Goal: Task Accomplishment & Management: Manage account settings

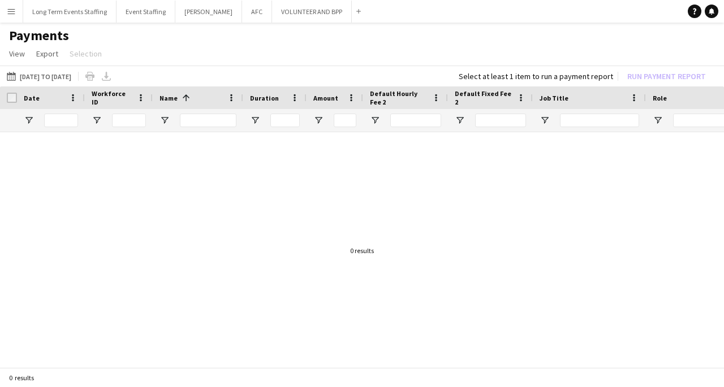
click at [11, 11] on app-icon "Menu" at bounding box center [11, 11] width 9 height 9
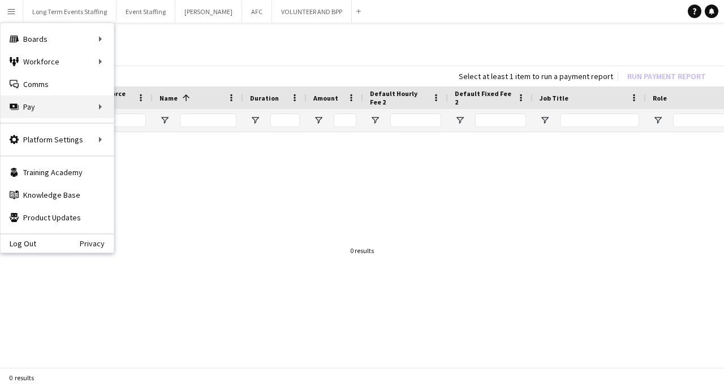
click at [31, 102] on div "Pay Pay" at bounding box center [57, 107] width 113 height 23
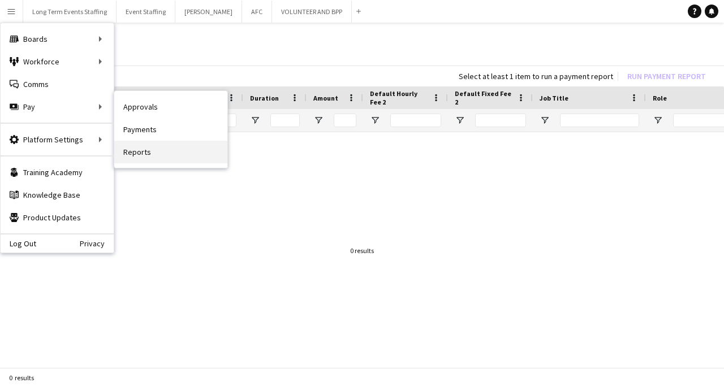
click at [154, 151] on link "Reports" at bounding box center [170, 152] width 113 height 23
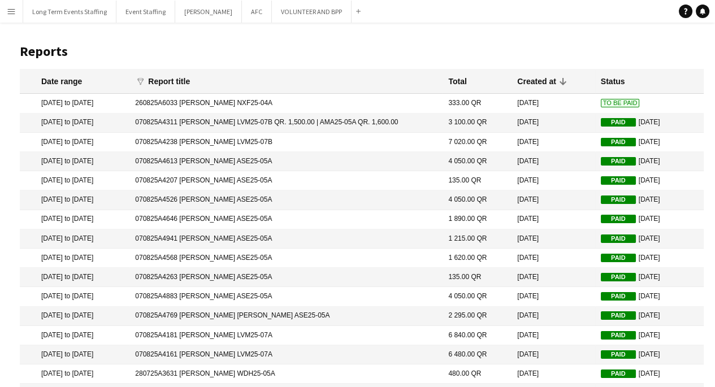
click at [12, 14] on app-icon "Menu" at bounding box center [11, 11] width 9 height 9
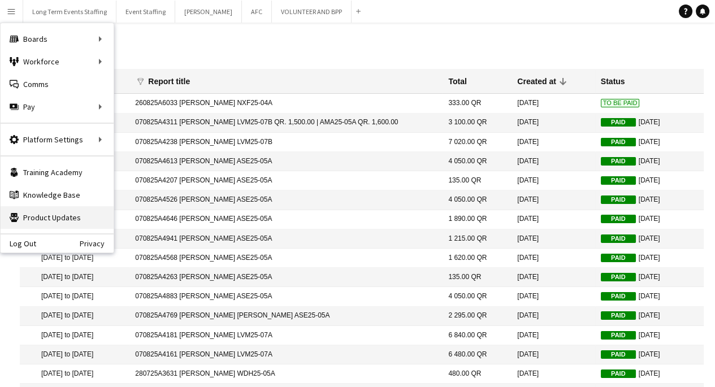
click at [80, 223] on link "Product Updates Product Updates" at bounding box center [57, 217] width 113 height 23
click at [12, 12] on app-icon "Menu" at bounding box center [11, 11] width 9 height 9
click at [89, 142] on div "Platform Settings Platform Settings" at bounding box center [57, 139] width 113 height 23
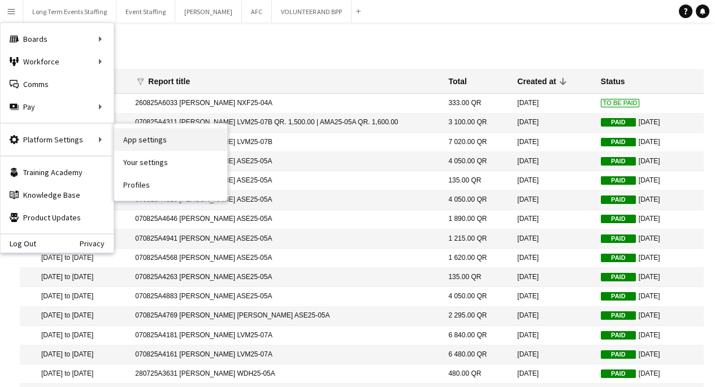
click at [175, 144] on link "App settings" at bounding box center [170, 139] width 113 height 23
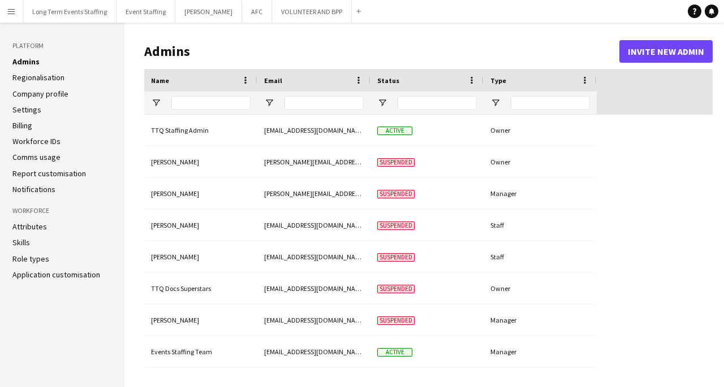
type input "**********"
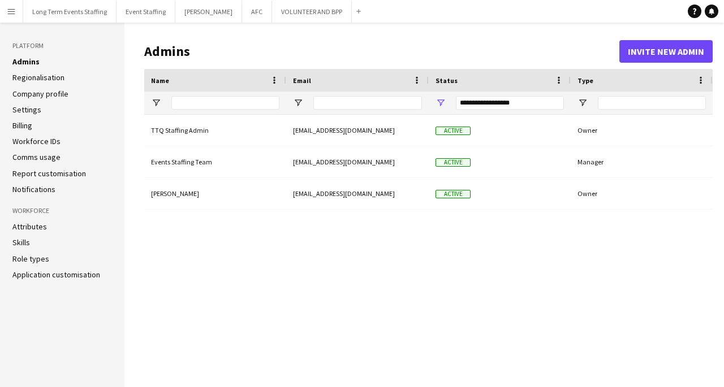
click at [66, 128] on li "Billing" at bounding box center [61, 125] width 99 height 10
click at [54, 137] on link "Workforce IDs" at bounding box center [36, 141] width 48 height 10
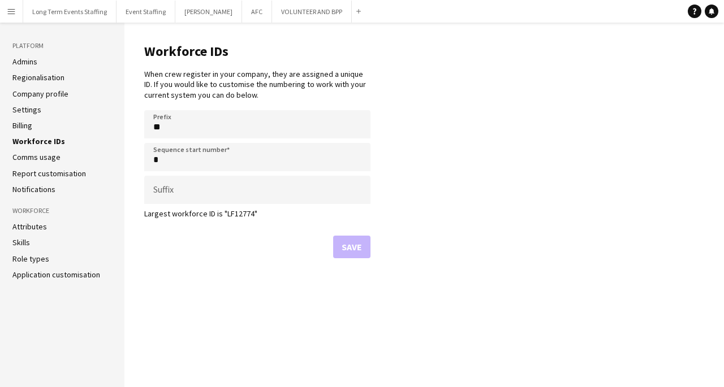
click at [81, 114] on li "Settings" at bounding box center [61, 110] width 99 height 10
click at [63, 112] on li "Settings" at bounding box center [61, 110] width 99 height 10
click at [32, 106] on link "Settings" at bounding box center [26, 110] width 29 height 10
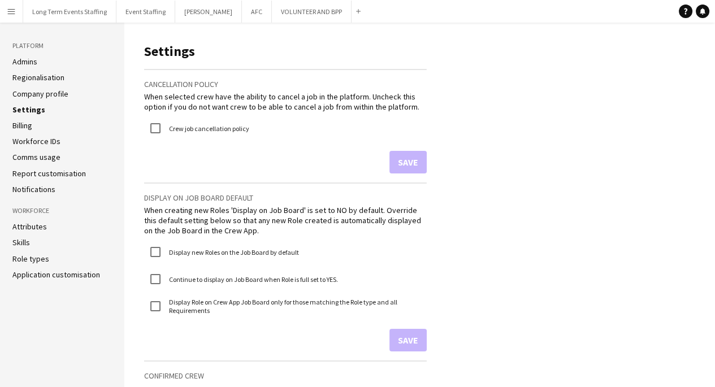
click at [24, 123] on link "Billing" at bounding box center [22, 125] width 20 height 10
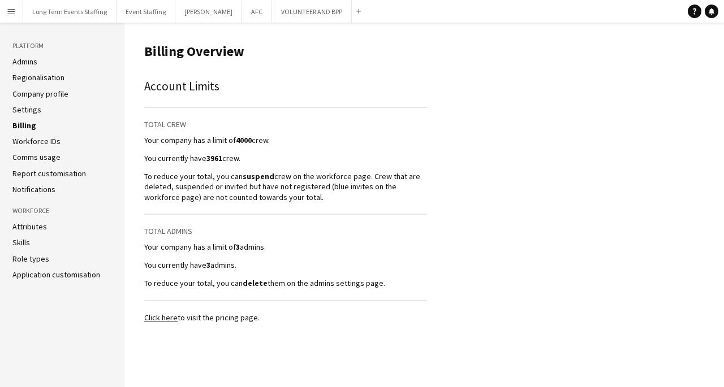
click at [157, 317] on link "Click here" at bounding box center [160, 318] width 33 height 10
click at [7, 14] on app-icon "Menu" at bounding box center [11, 11] width 9 height 9
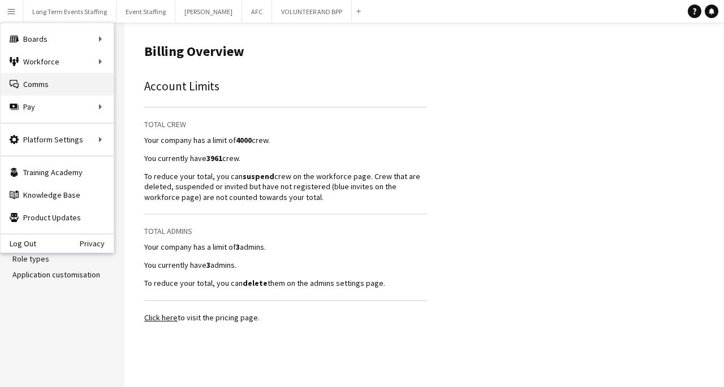
click at [86, 85] on link "Comms Comms" at bounding box center [57, 84] width 113 height 23
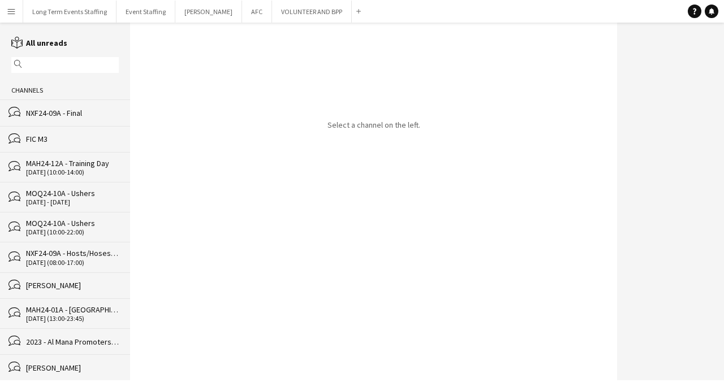
click at [8, 7] on app-icon "Menu" at bounding box center [11, 11] width 9 height 9
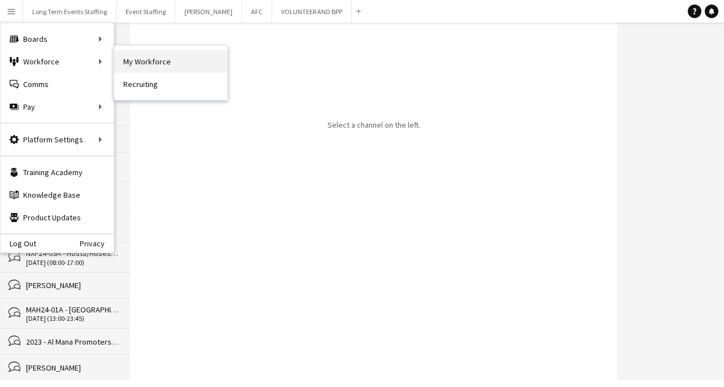
click at [150, 58] on link "My Workforce" at bounding box center [170, 61] width 113 height 23
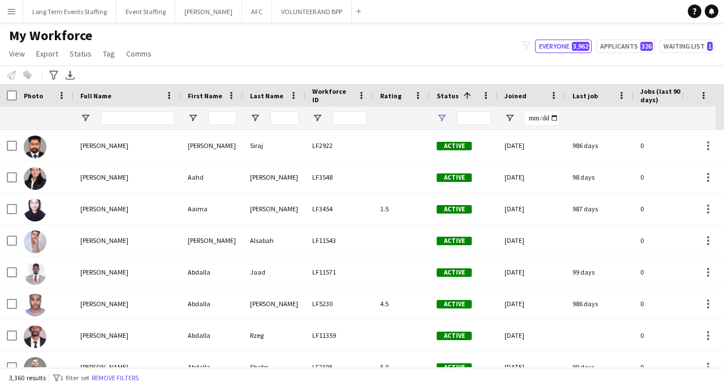
type input "**********"
click at [5, 6] on button "Menu" at bounding box center [11, 11] width 23 height 23
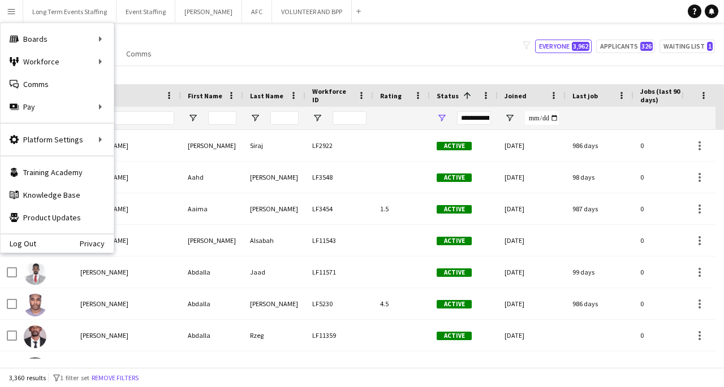
click at [206, 57] on div "My Workforce View Views Default view New view Update view Delete view Edit name…" at bounding box center [362, 46] width 724 height 38
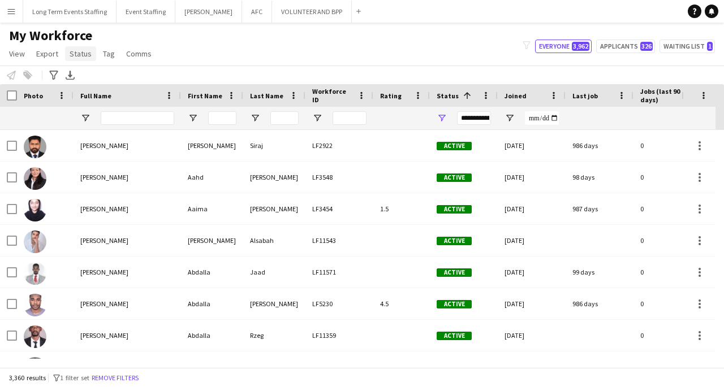
click at [79, 55] on span "Status" at bounding box center [81, 54] width 22 height 10
click at [10, 12] on app-icon "Menu" at bounding box center [11, 11] width 9 height 9
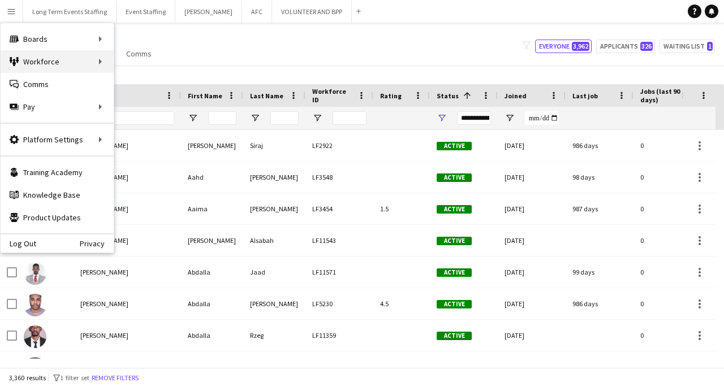
click at [93, 62] on div "Workforce Workforce" at bounding box center [57, 61] width 113 height 23
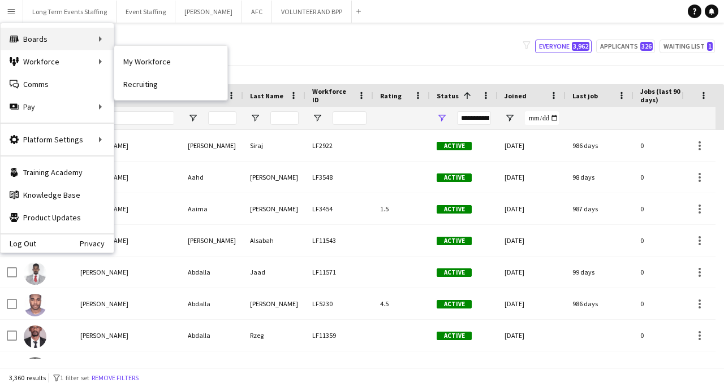
click at [96, 39] on div "Boards Boards" at bounding box center [57, 39] width 113 height 23
click at [153, 90] on link "Status" at bounding box center [170, 84] width 113 height 23
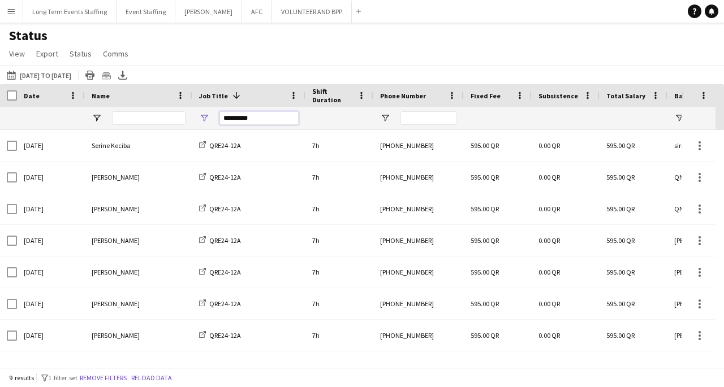
click at [275, 119] on input "*********" at bounding box center [258, 118] width 79 height 14
click at [48, 71] on button "This Week [DATE] to [DATE]" at bounding box center [39, 75] width 69 height 14
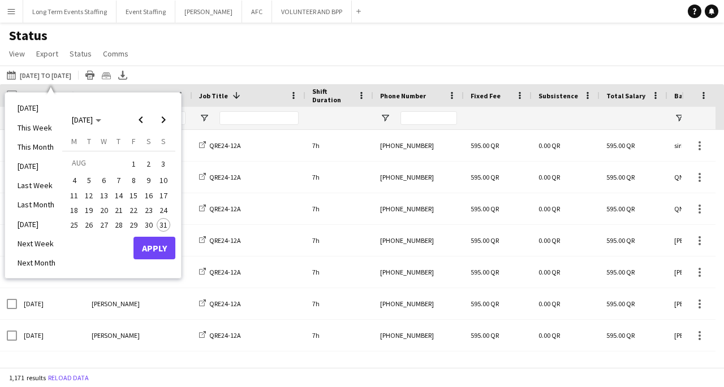
click at [178, 45] on div "Status View Views Default view New view Update view Delete view Edit name Custo…" at bounding box center [362, 46] width 724 height 38
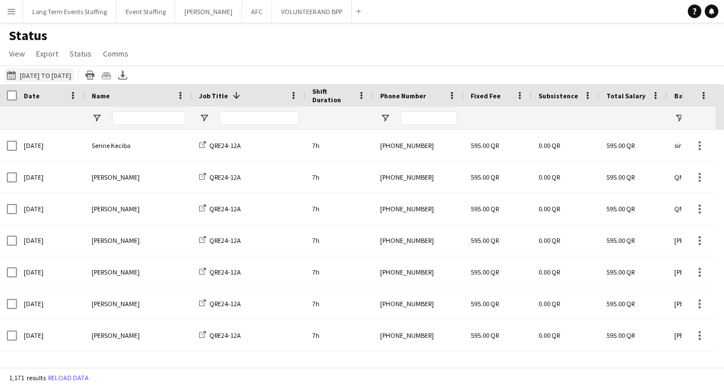
click at [73, 75] on button "This Week [DATE] to [DATE]" at bounding box center [39, 75] width 69 height 14
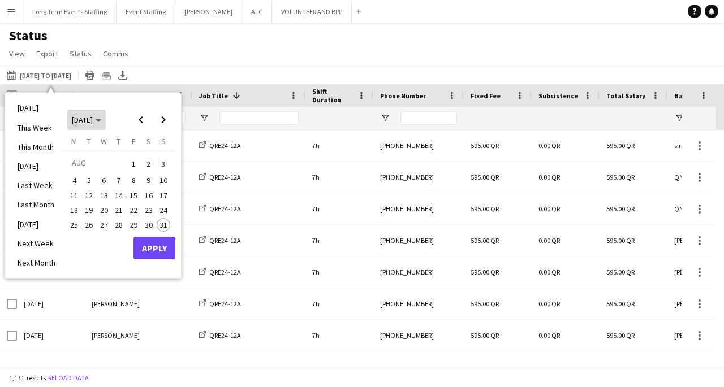
click at [93, 119] on span "[DATE]" at bounding box center [82, 120] width 21 height 10
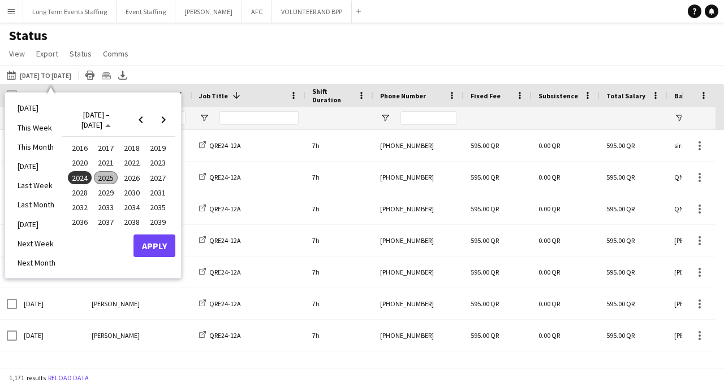
click at [84, 164] on span "2020" at bounding box center [79, 163] width 23 height 14
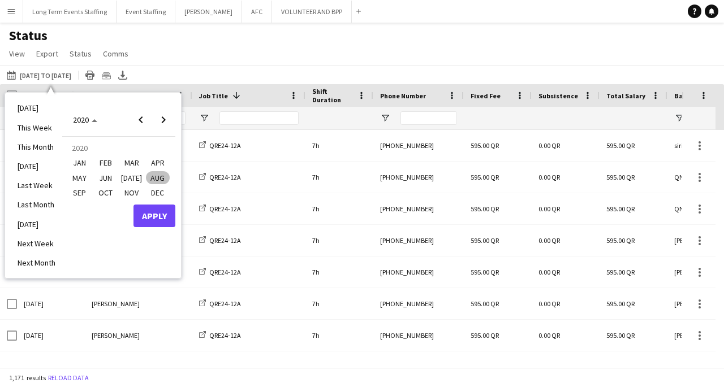
click at [85, 161] on span "JAN" at bounding box center [79, 163] width 23 height 14
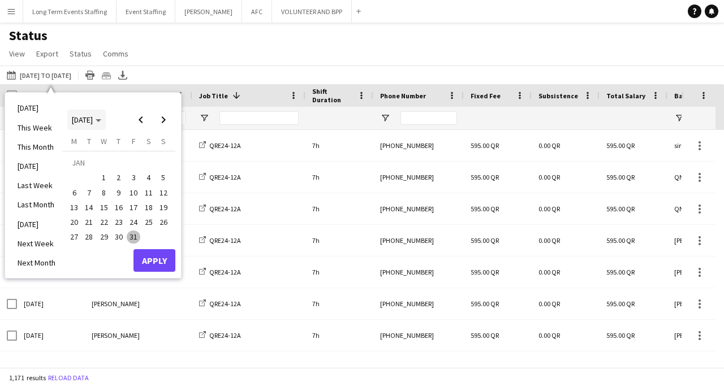
click at [101, 122] on icon "Choose month and year" at bounding box center [99, 120] width 6 height 3
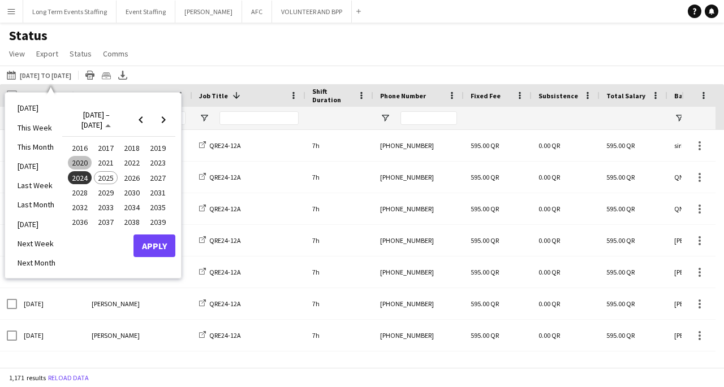
click at [81, 164] on span "2020" at bounding box center [79, 163] width 23 height 14
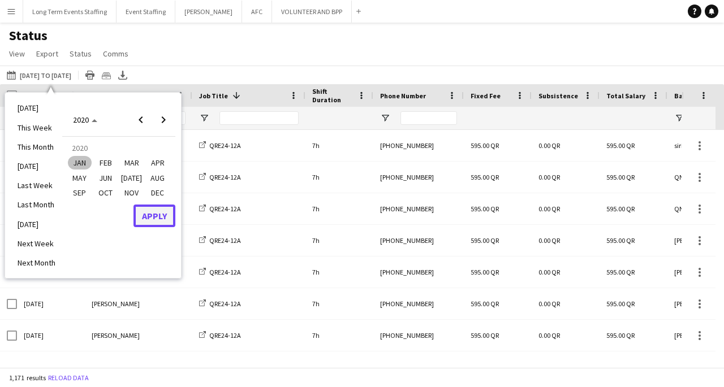
click at [153, 222] on button "Apply" at bounding box center [154, 216] width 42 height 23
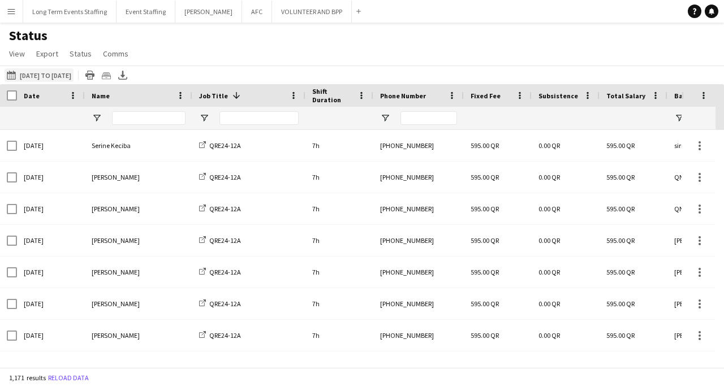
click at [73, 73] on button "This Week [DATE] to [DATE]" at bounding box center [39, 75] width 69 height 14
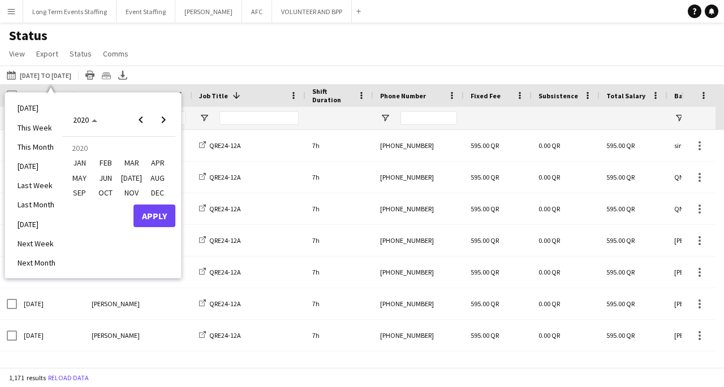
click at [86, 161] on span "JAN" at bounding box center [79, 163] width 23 height 14
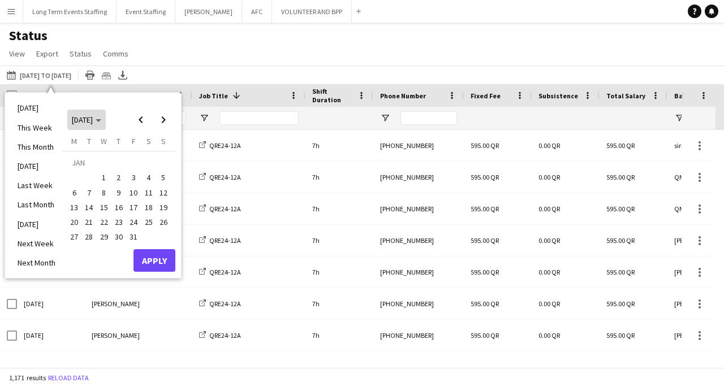
click at [101, 118] on span "[DATE]" at bounding box center [86, 120] width 29 height 10
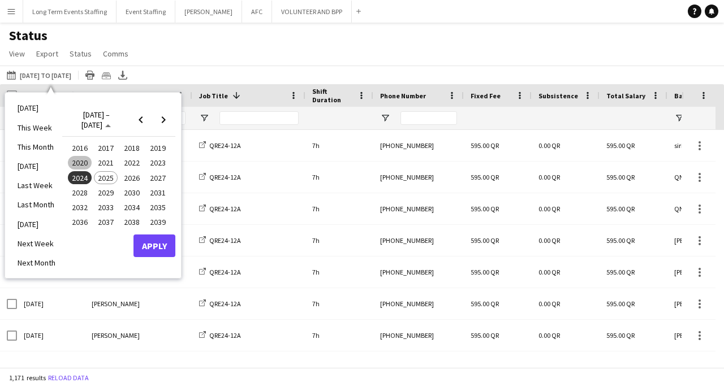
click at [80, 163] on span "2020" at bounding box center [79, 163] width 23 height 14
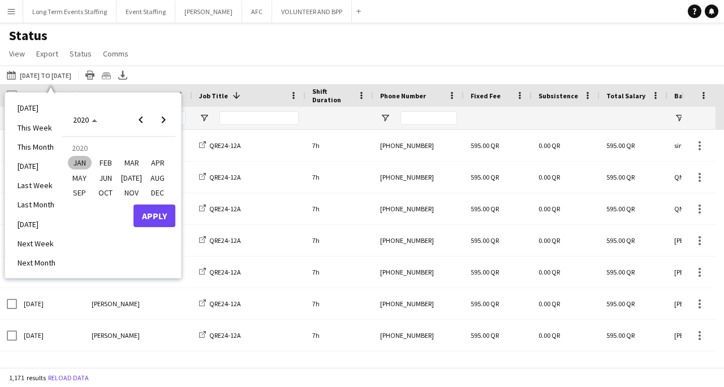
click at [108, 192] on span "OCT" at bounding box center [105, 193] width 23 height 14
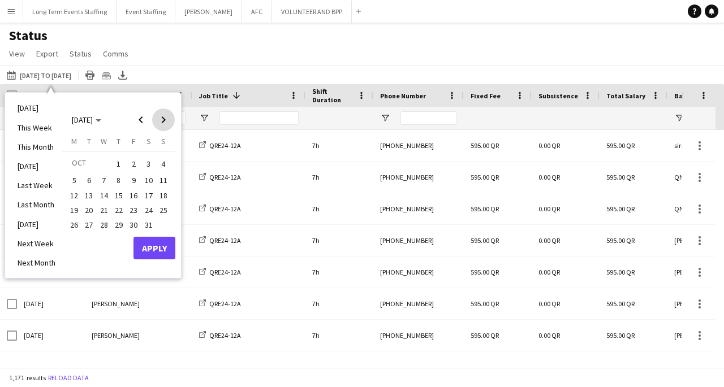
click at [162, 118] on span "Next month" at bounding box center [163, 120] width 23 height 23
click at [122, 237] on span "31" at bounding box center [119, 238] width 14 height 14
click at [141, 118] on span "Previous month" at bounding box center [140, 120] width 23 height 23
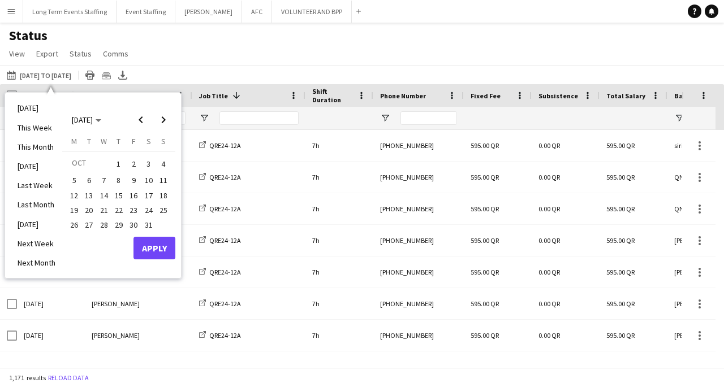
click at [118, 159] on span "1" at bounding box center [119, 164] width 14 height 16
click at [156, 249] on button "Apply" at bounding box center [154, 248] width 42 height 23
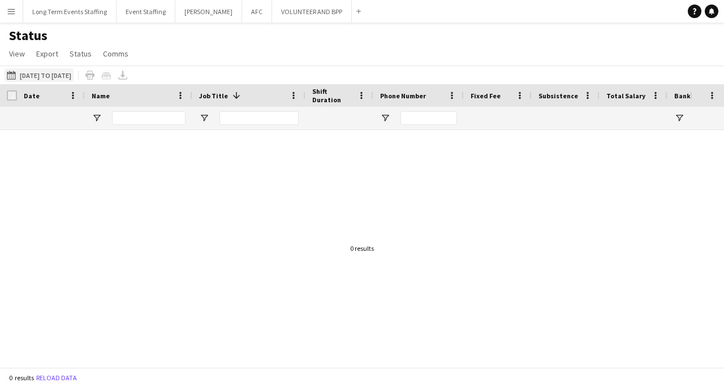
click at [73, 71] on button "This Week [DATE] to [DATE]" at bounding box center [39, 75] width 69 height 14
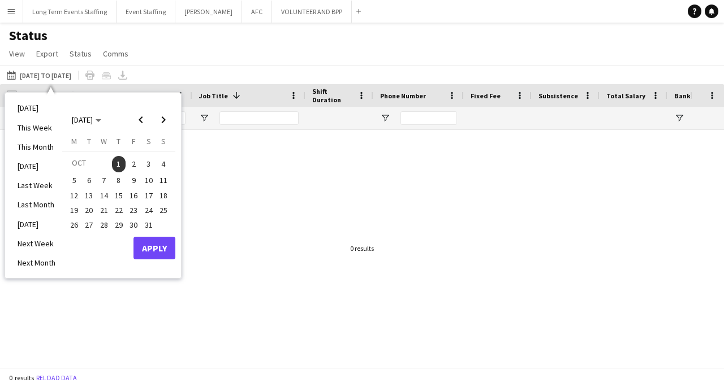
click at [118, 162] on span "1" at bounding box center [119, 164] width 14 height 16
click at [161, 120] on span "Next month" at bounding box center [163, 120] width 23 height 23
click at [119, 238] on span "31" at bounding box center [119, 238] width 14 height 14
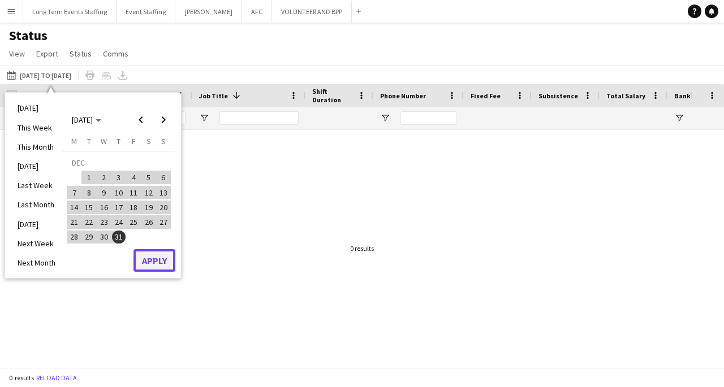
click at [152, 259] on button "Apply" at bounding box center [154, 260] width 42 height 23
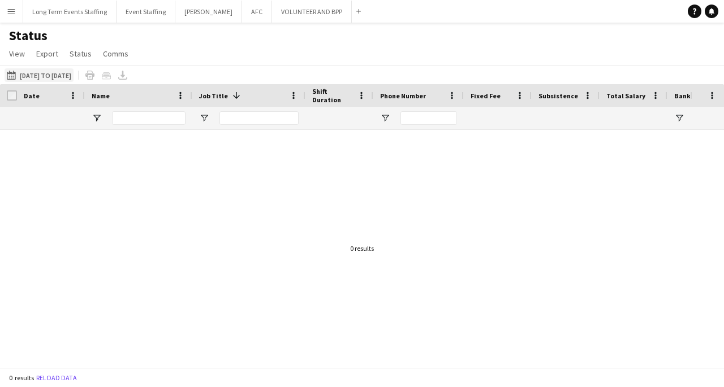
click at [73, 68] on button "This Week [DATE] to [DATE]" at bounding box center [39, 75] width 69 height 14
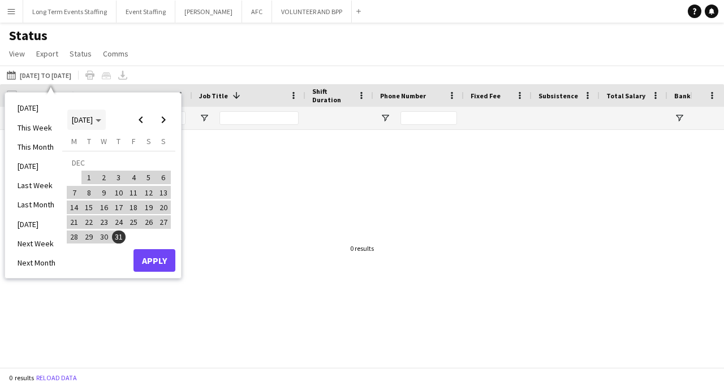
click at [101, 119] on polygon "Choose month and year" at bounding box center [99, 120] width 6 height 3
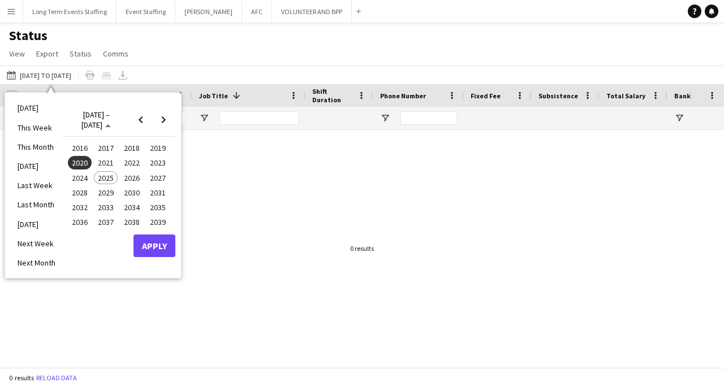
click at [136, 164] on span "2022" at bounding box center [131, 163] width 23 height 14
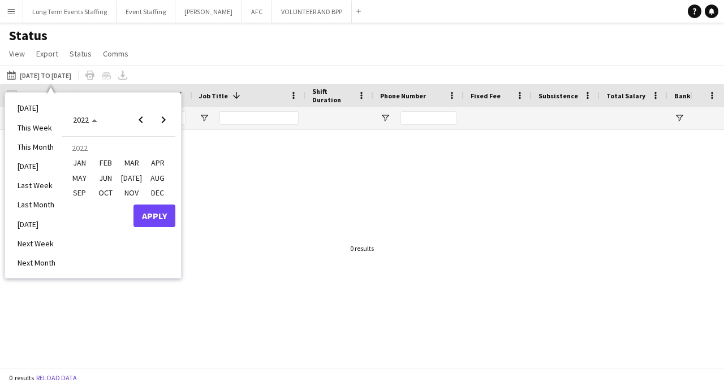
click at [99, 189] on span "OCT" at bounding box center [105, 193] width 23 height 14
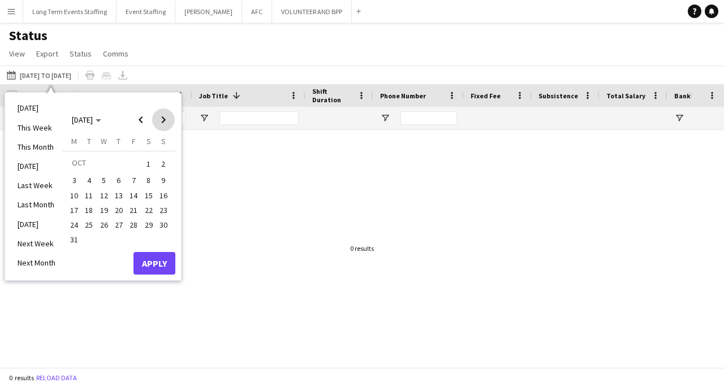
click at [166, 116] on span "Next month" at bounding box center [163, 120] width 23 height 23
click at [147, 224] on span "31" at bounding box center [149, 225] width 14 height 14
click at [155, 254] on button "Apply" at bounding box center [154, 248] width 42 height 23
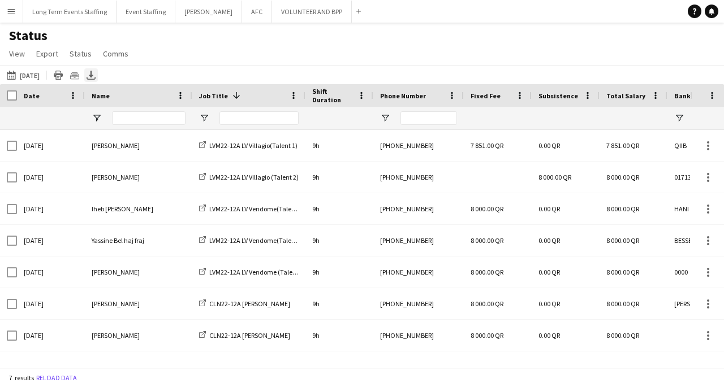
click at [93, 76] on icon at bounding box center [91, 74] width 5 height 7
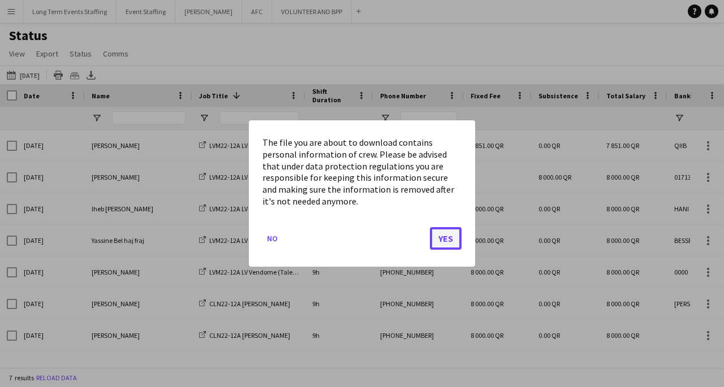
click at [439, 240] on button "Yes" at bounding box center [446, 238] width 32 height 23
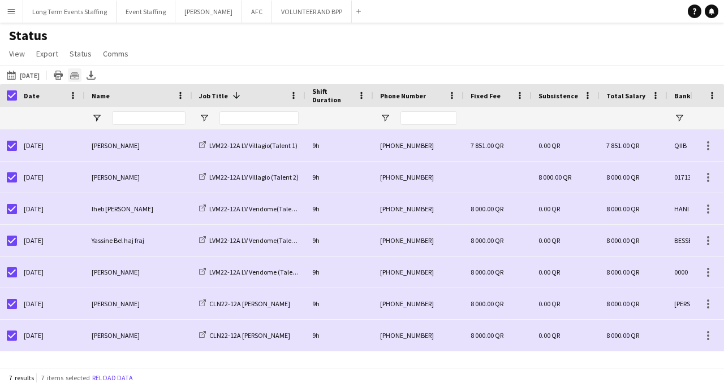
click at [79, 74] on icon "Crew files as ZIP" at bounding box center [74, 75] width 9 height 9
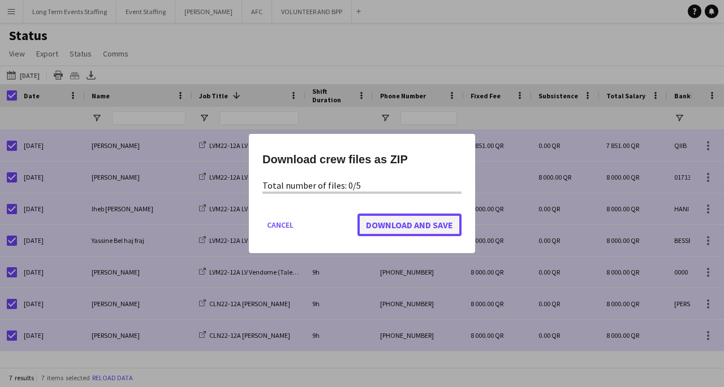
click at [390, 223] on span "Download and Save" at bounding box center [409, 224] width 87 height 11
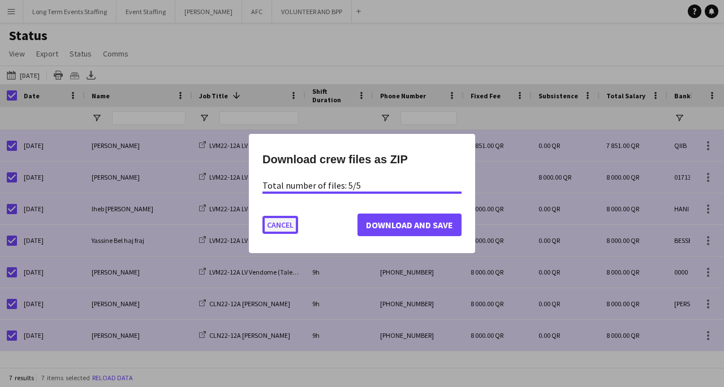
click at [278, 228] on button "Cancel" at bounding box center [280, 225] width 36 height 18
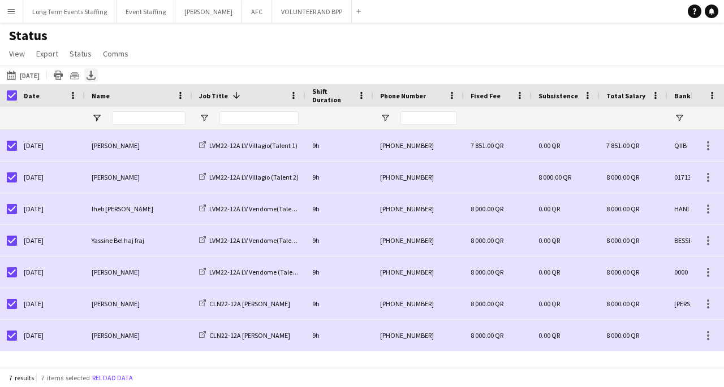
click at [96, 75] on icon "Export XLSX" at bounding box center [90, 75] width 9 height 9
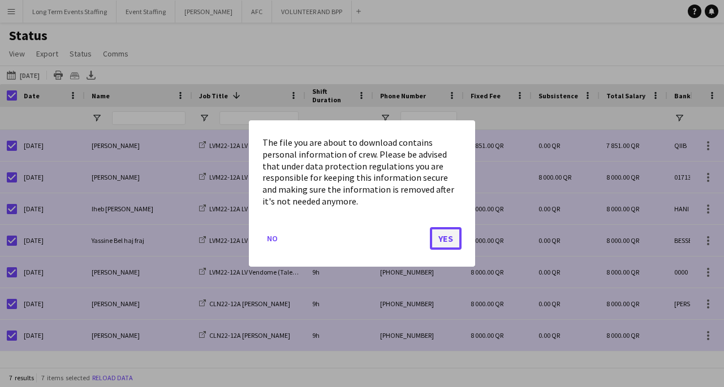
click at [436, 240] on button "Yes" at bounding box center [446, 238] width 32 height 23
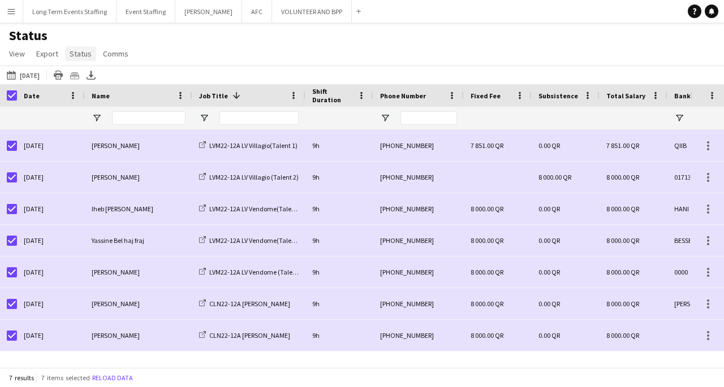
click at [76, 53] on span "Status" at bounding box center [81, 54] width 22 height 10
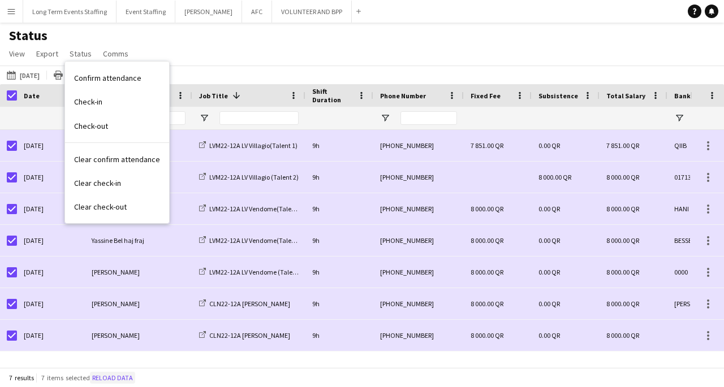
click at [122, 375] on button "Reload data" at bounding box center [112, 378] width 45 height 12
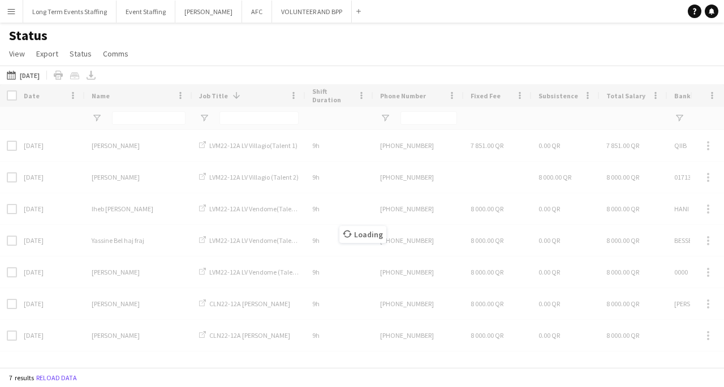
click at [11, 11] on app-icon "Menu" at bounding box center [11, 11] width 9 height 9
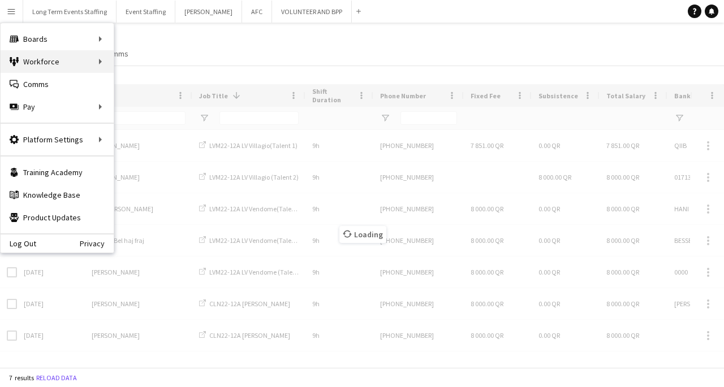
click at [81, 68] on div "Workforce Workforce" at bounding box center [57, 61] width 113 height 23
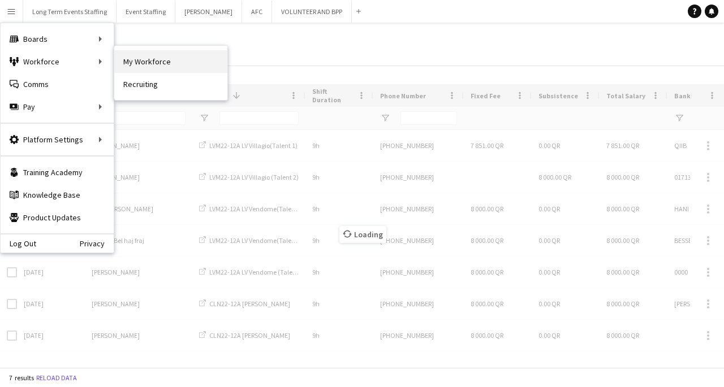
click at [174, 64] on link "My Workforce" at bounding box center [170, 61] width 113 height 23
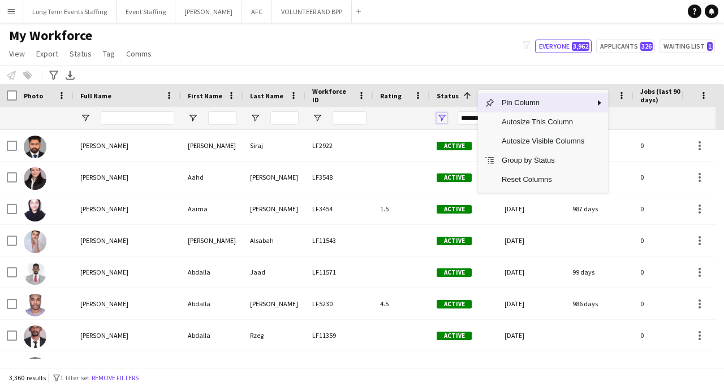
click at [437, 116] on span "Open Filter Menu" at bounding box center [441, 118] width 10 height 10
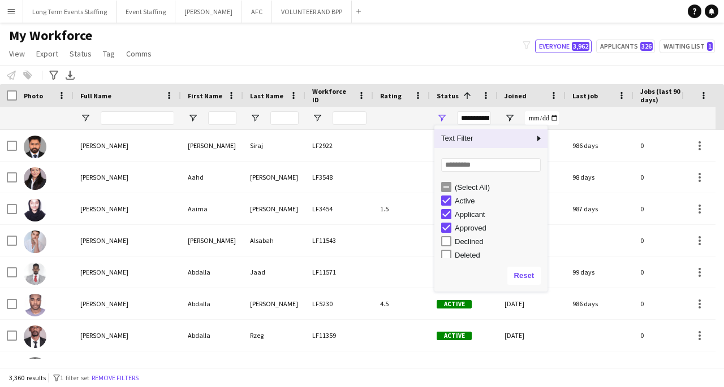
click at [464, 40] on div "My Workforce View Views Default view New view Update view Delete view Edit name…" at bounding box center [362, 46] width 724 height 38
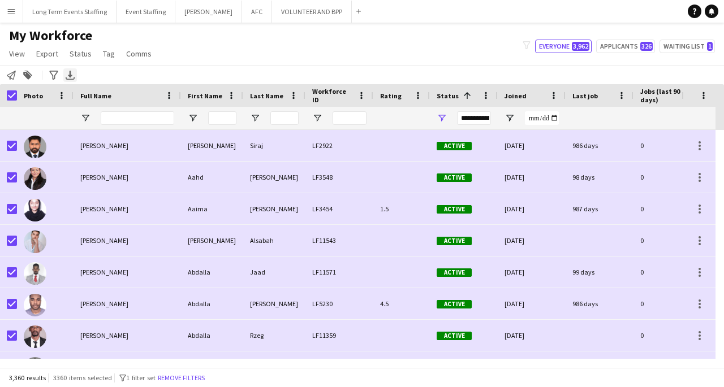
click at [70, 75] on icon at bounding box center [70, 74] width 5 height 7
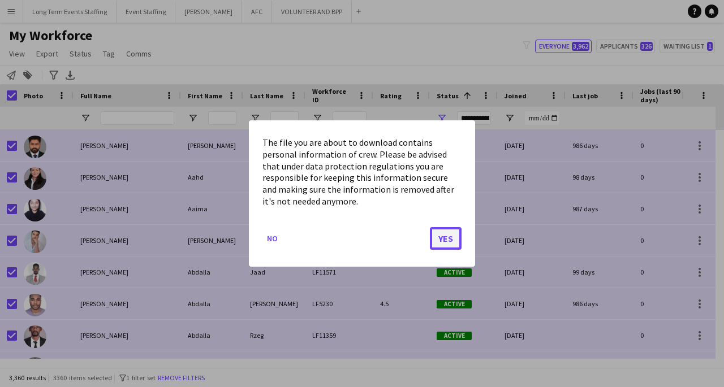
click at [446, 241] on button "Yes" at bounding box center [446, 238] width 32 height 23
